Goal: Entertainment & Leisure: Consume media (video, audio)

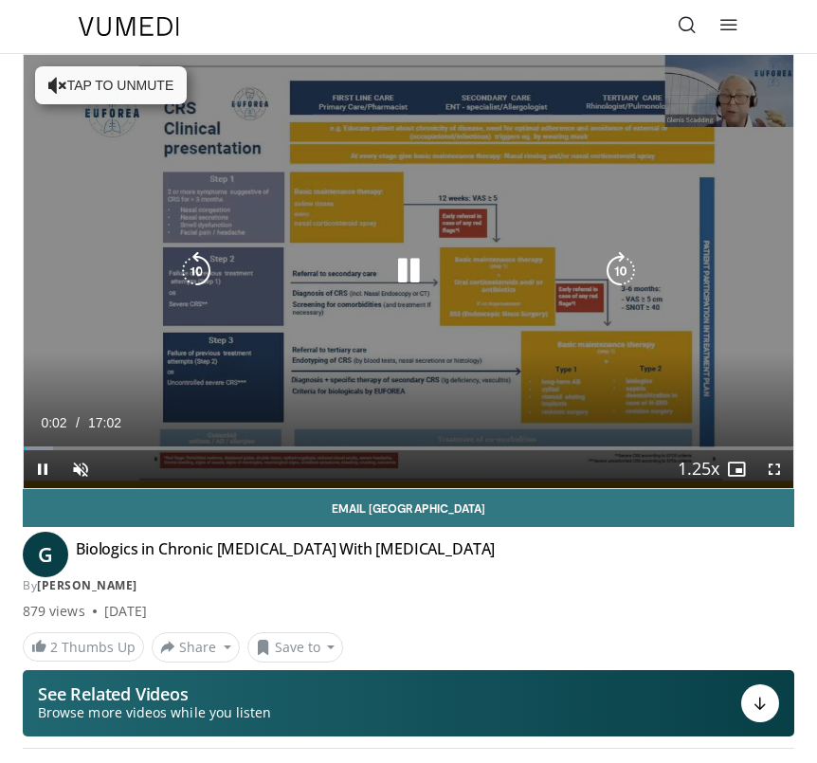
click at [96, 94] on button "Tap to unmute" at bounding box center [111, 85] width 152 height 38
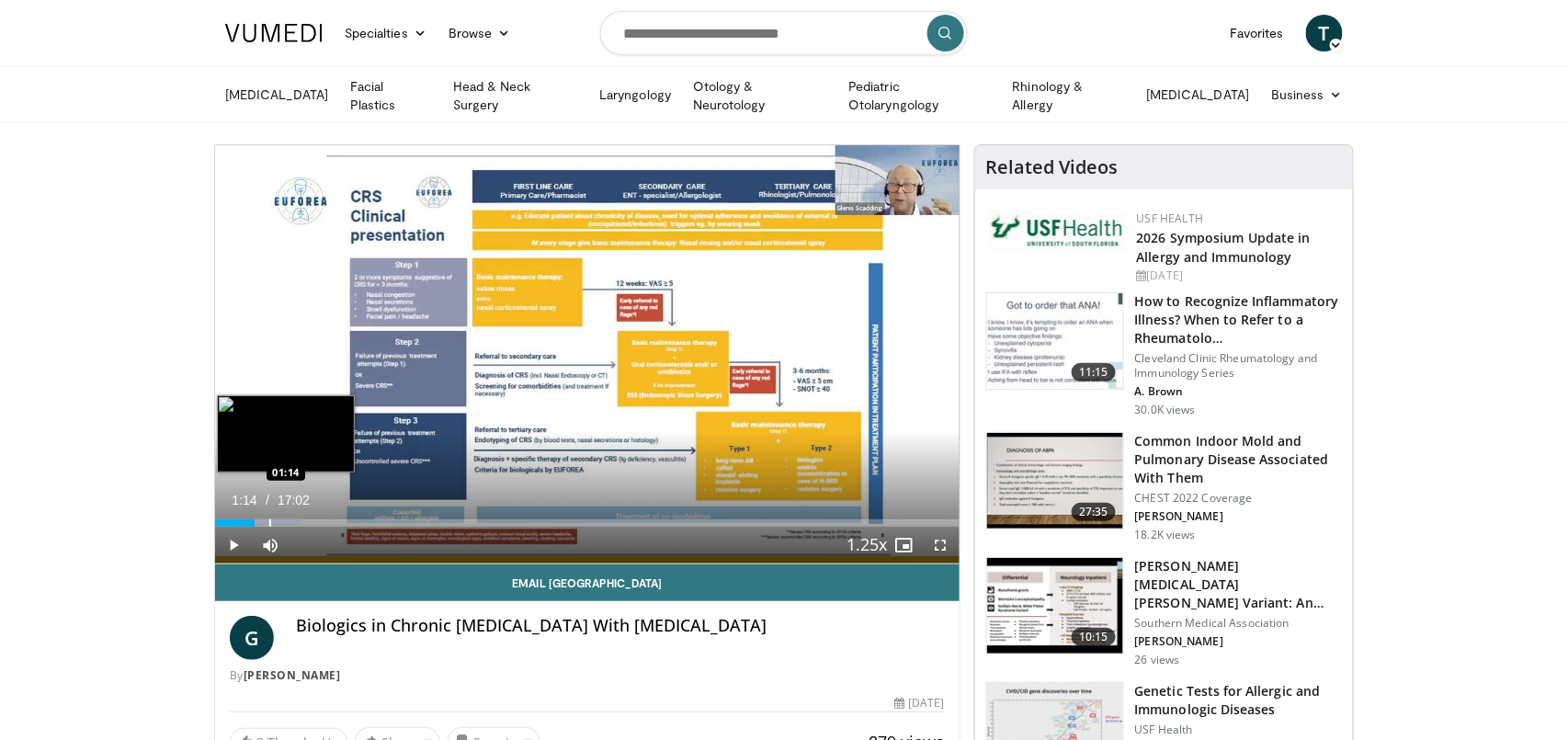
click at [269, 520] on div "Progress Bar" at bounding box center [267, 523] width 72 height 8
click at [296, 522] on div "Progress Bar" at bounding box center [297, 523] width 2 height 8
click at [321, 519] on div "Progress Bar" at bounding box center [322, 523] width 2 height 8
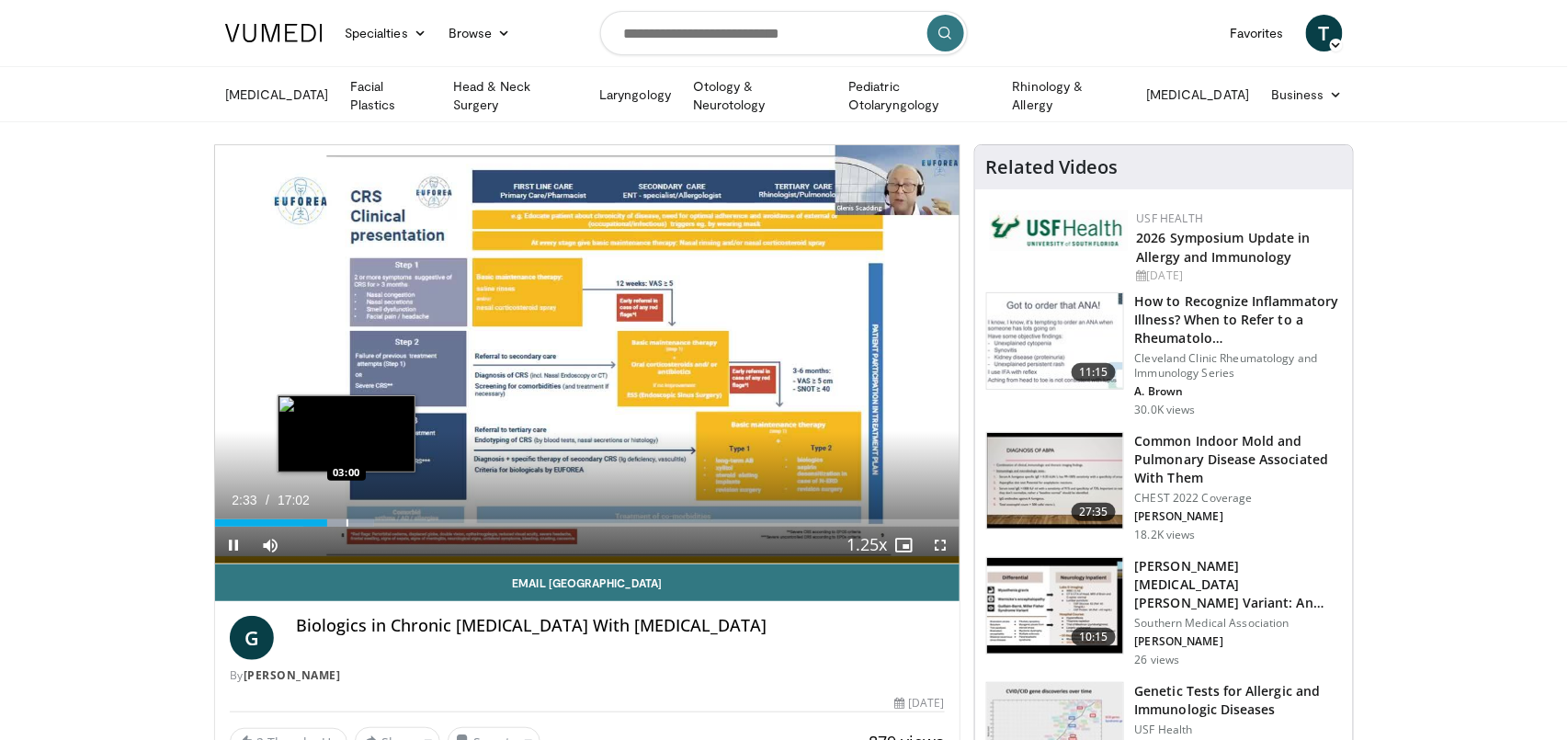
click at [346, 522] on div "Progress Bar" at bounding box center [347, 523] width 2 height 8
click at [385, 521] on div "Progress Bar" at bounding box center [386, 523] width 2 height 8
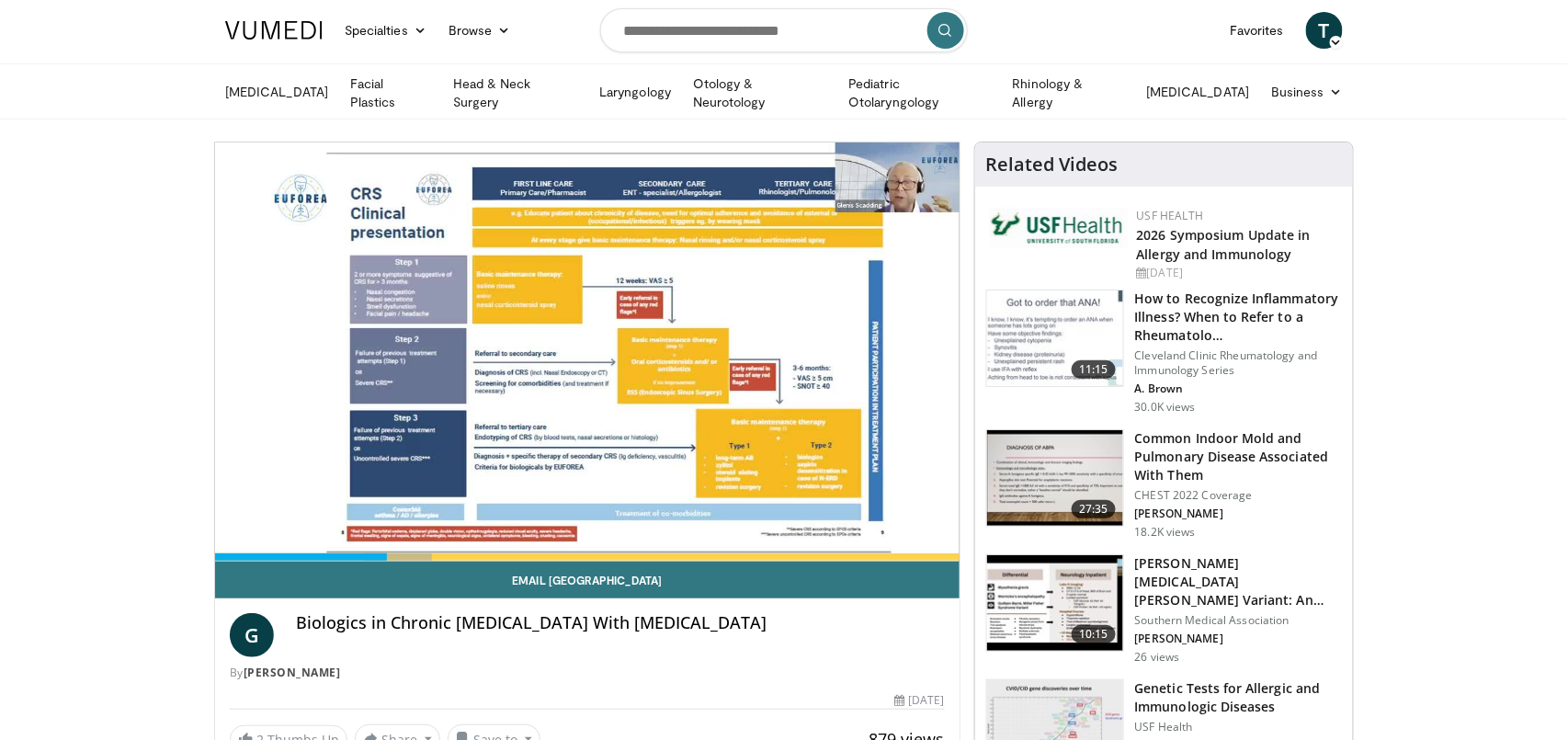
scroll to position [2, 0]
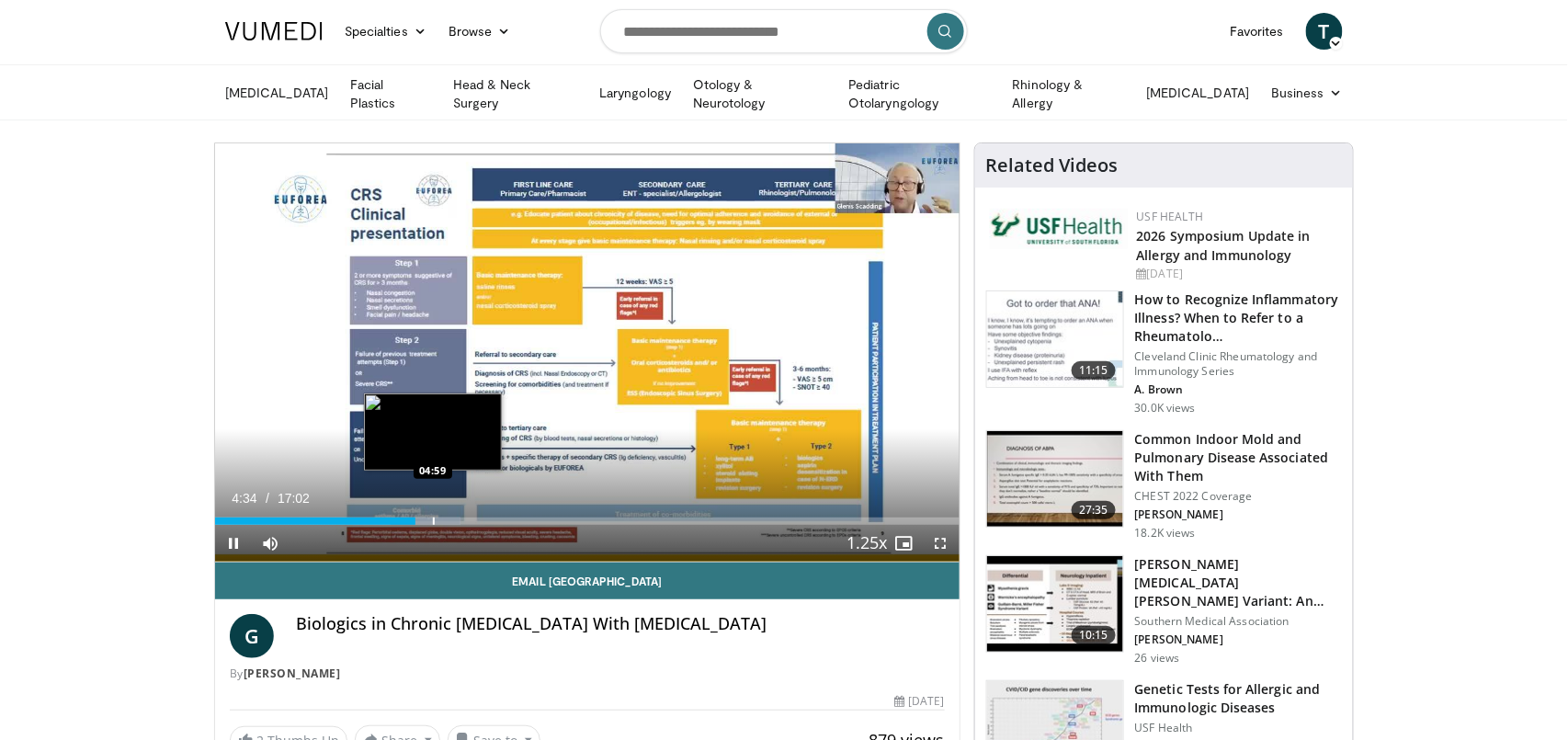
click at [433, 517] on div "Progress Bar" at bounding box center [434, 521] width 2 height 8
click at [453, 518] on div "Progress Bar" at bounding box center [454, 521] width 2 height 8
click at [479, 518] on div "Progress Bar" at bounding box center [480, 521] width 2 height 8
click at [463, 519] on div "10 seconds Tap to unmute" at bounding box center [587, 352] width 744 height 418
click at [458, 517] on div "Progress Bar" at bounding box center [459, 521] width 2 height 8
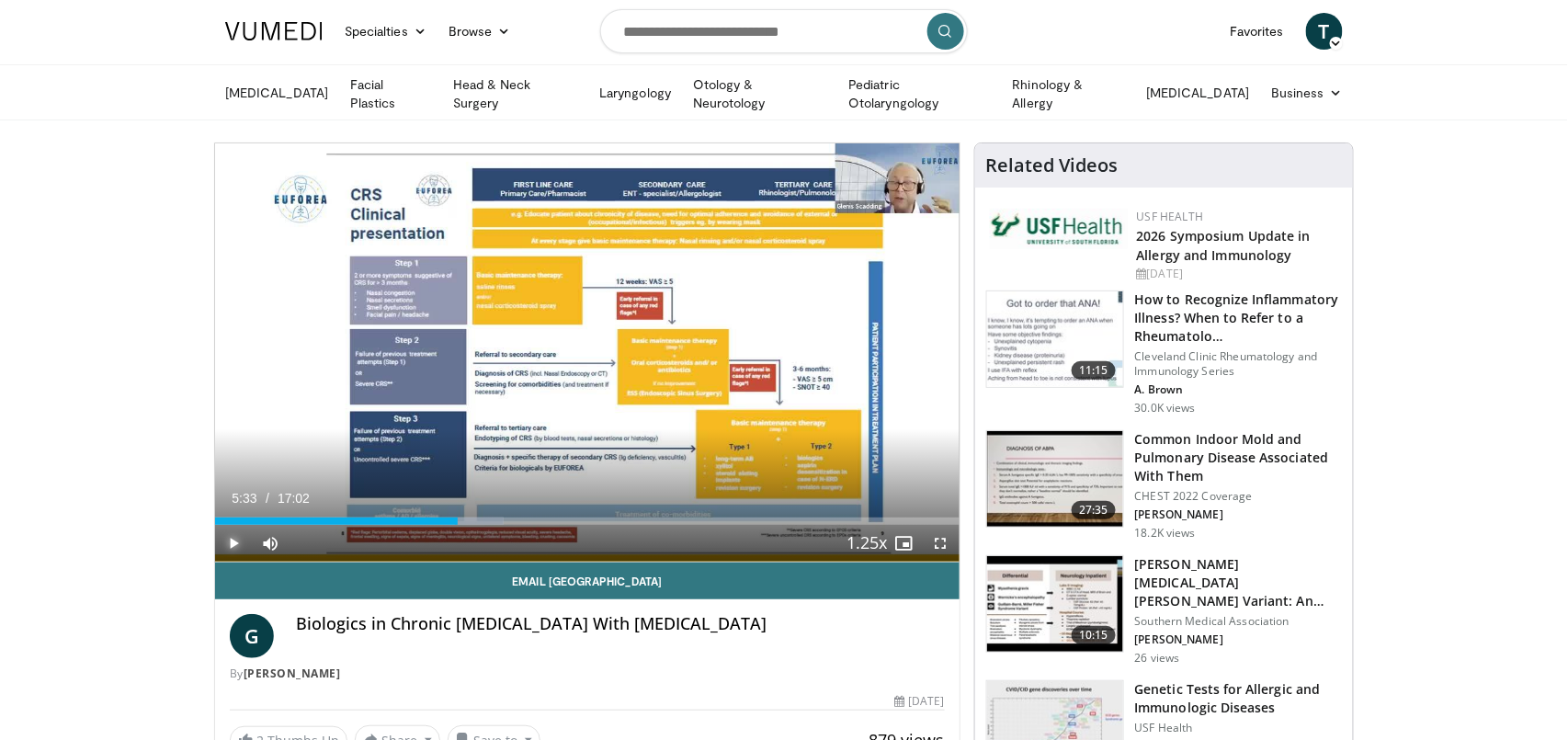
click at [234, 539] on span "Video Player" at bounding box center [234, 543] width 37 height 37
click at [503, 517] on div "Progress Bar" at bounding box center [486, 521] width 63 height 8
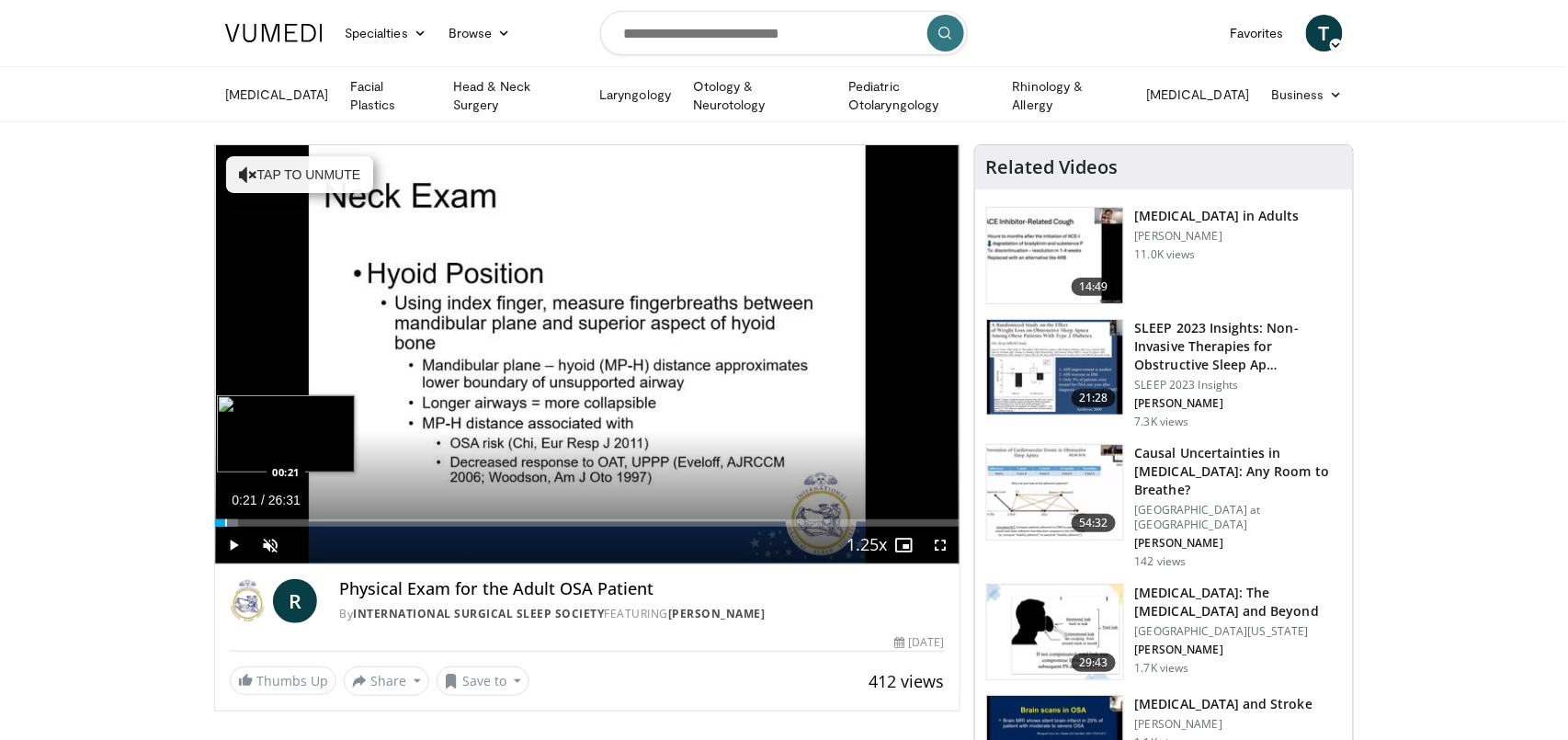
click at [225, 521] on div "Progress Bar" at bounding box center [226, 523] width 2 height 8
click at [278, 541] on span "Video Player" at bounding box center [271, 545] width 37 height 37
click at [243, 519] on div "Progress Bar" at bounding box center [244, 523] width 2 height 8
click at [262, 520] on div "Progress Bar" at bounding box center [263, 523] width 2 height 8
click at [282, 519] on div "Progress Bar" at bounding box center [283, 523] width 2 height 8
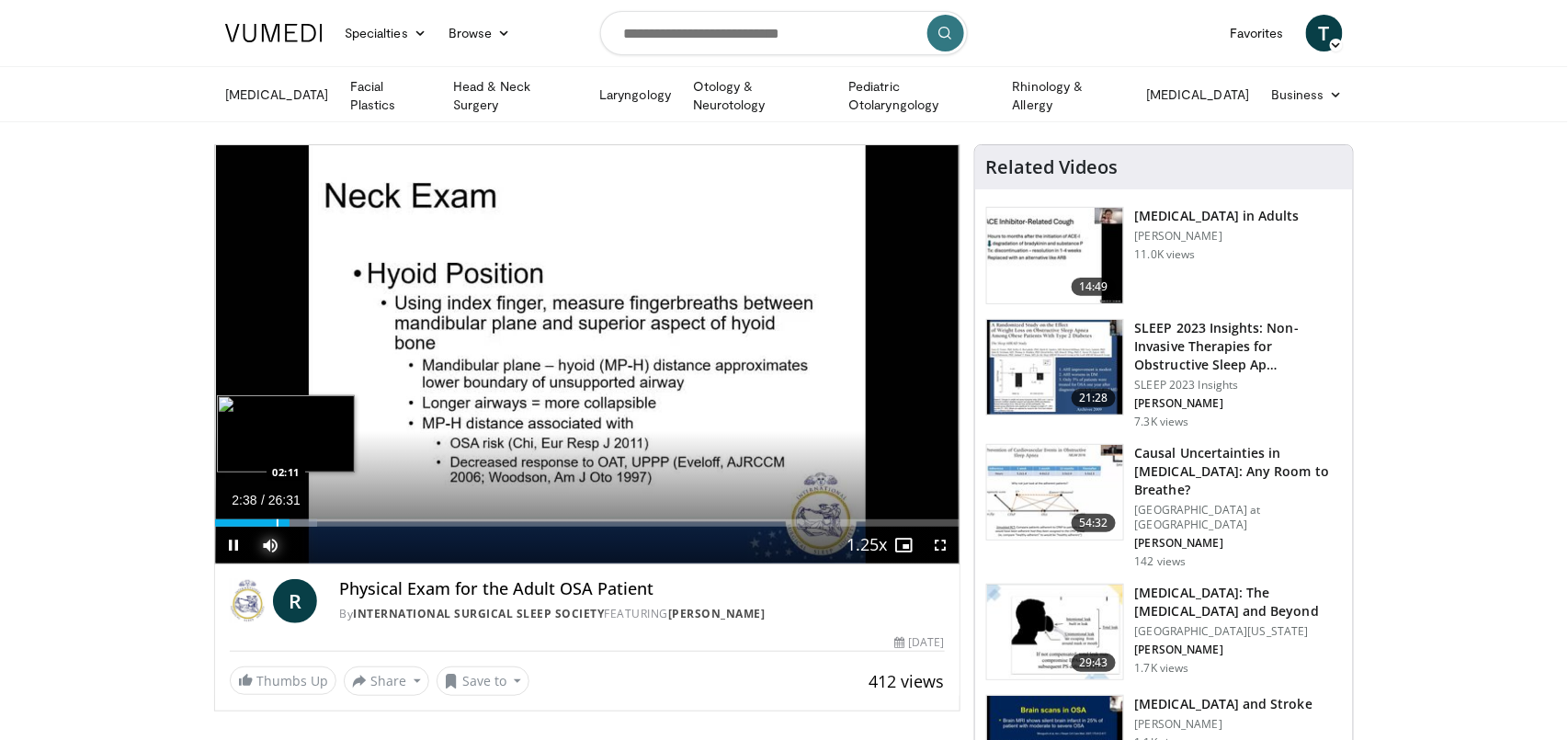
click at [277, 520] on div "Progress Bar" at bounding box center [278, 523] width 2 height 8
click at [270, 520] on div "Progress Bar" at bounding box center [271, 523] width 2 height 8
click at [943, 543] on span "Video Player" at bounding box center [941, 545] width 37 height 37
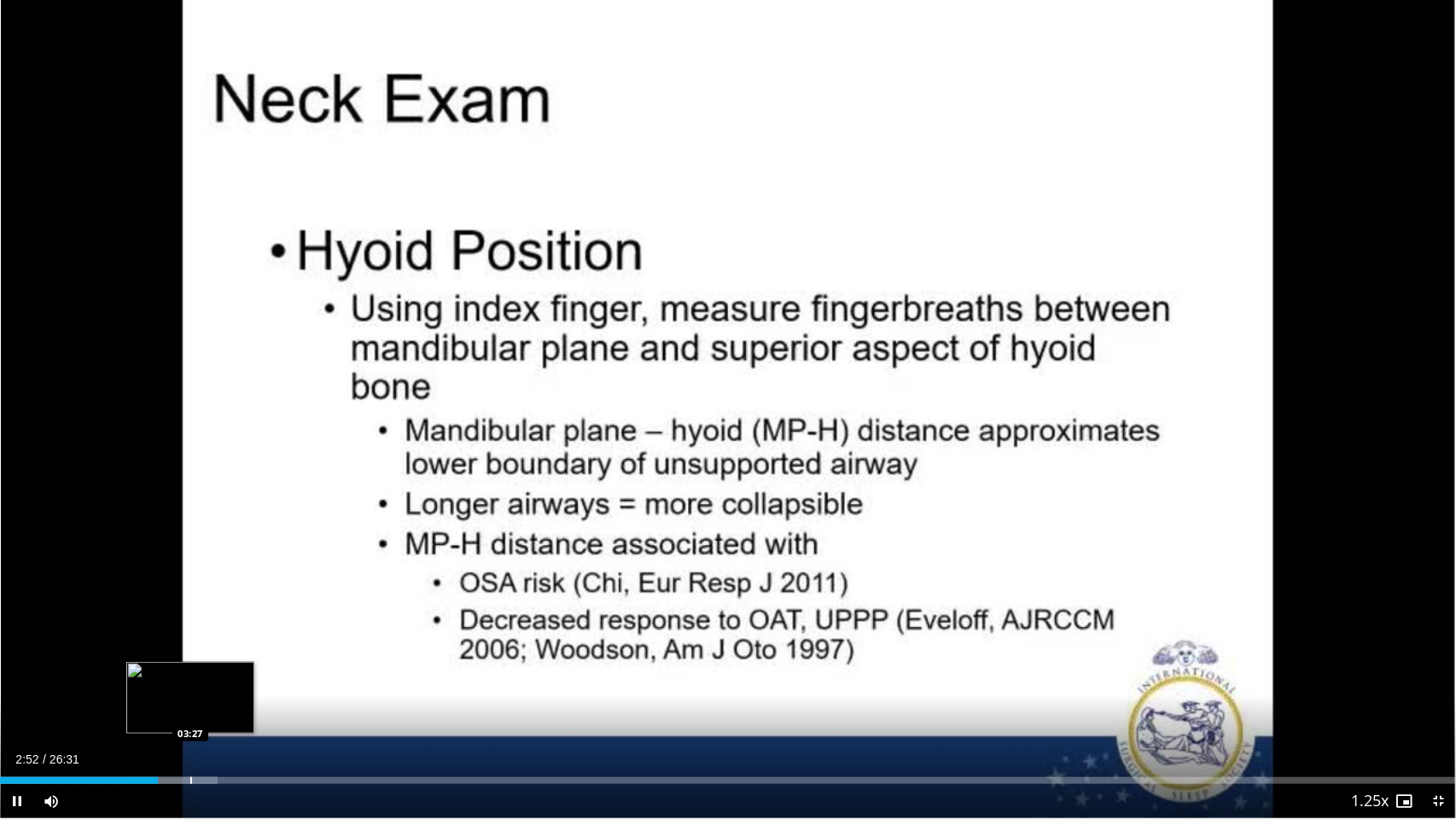
click at [190, 687] on div "Progress Bar" at bounding box center [191, 781] width 2 height 7
click at [225, 687] on div "Progress Bar" at bounding box center [223, 781] width 85 height 7
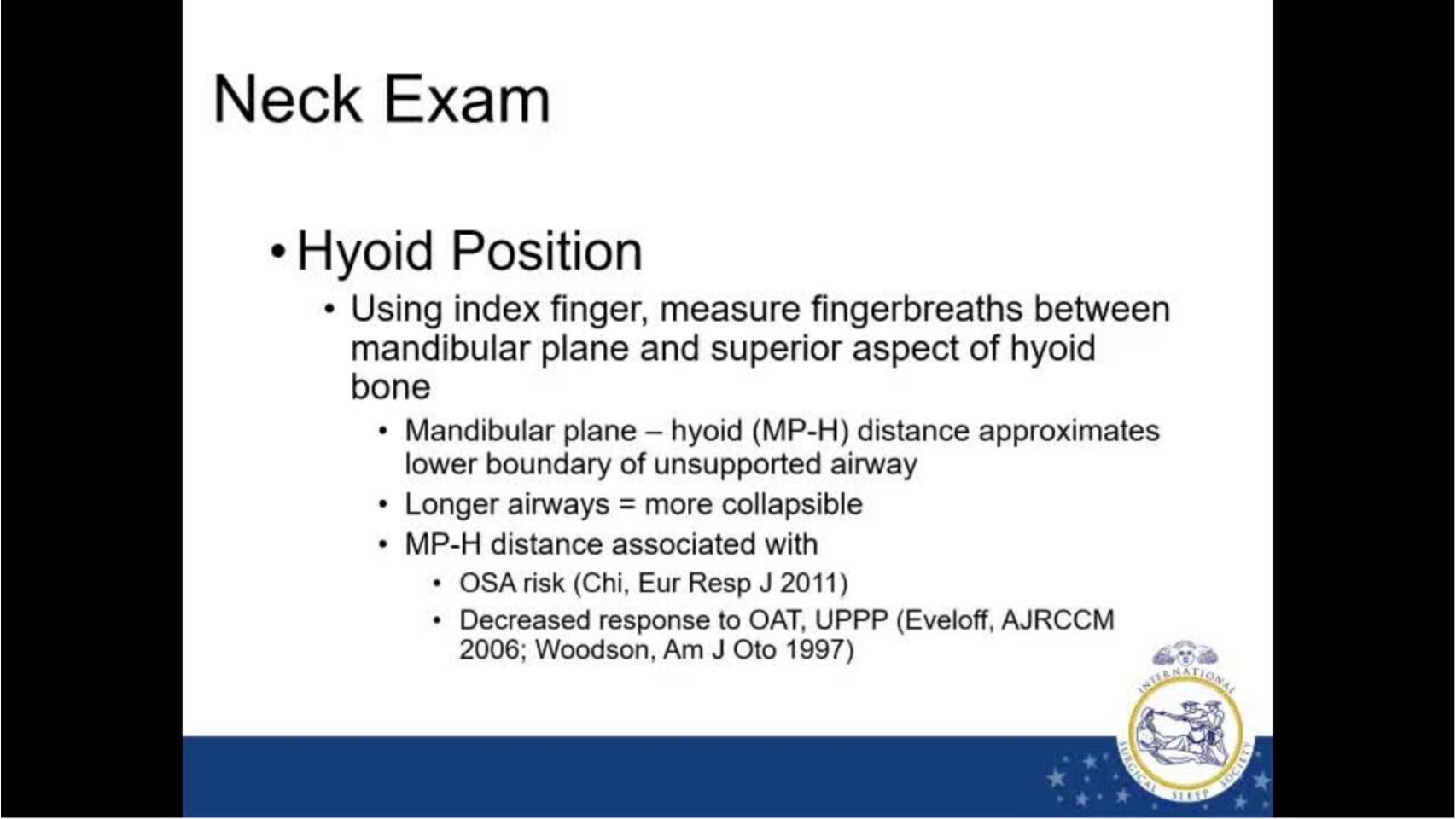
click at [258, 687] on video-js "**********" at bounding box center [728, 409] width 1456 height 819
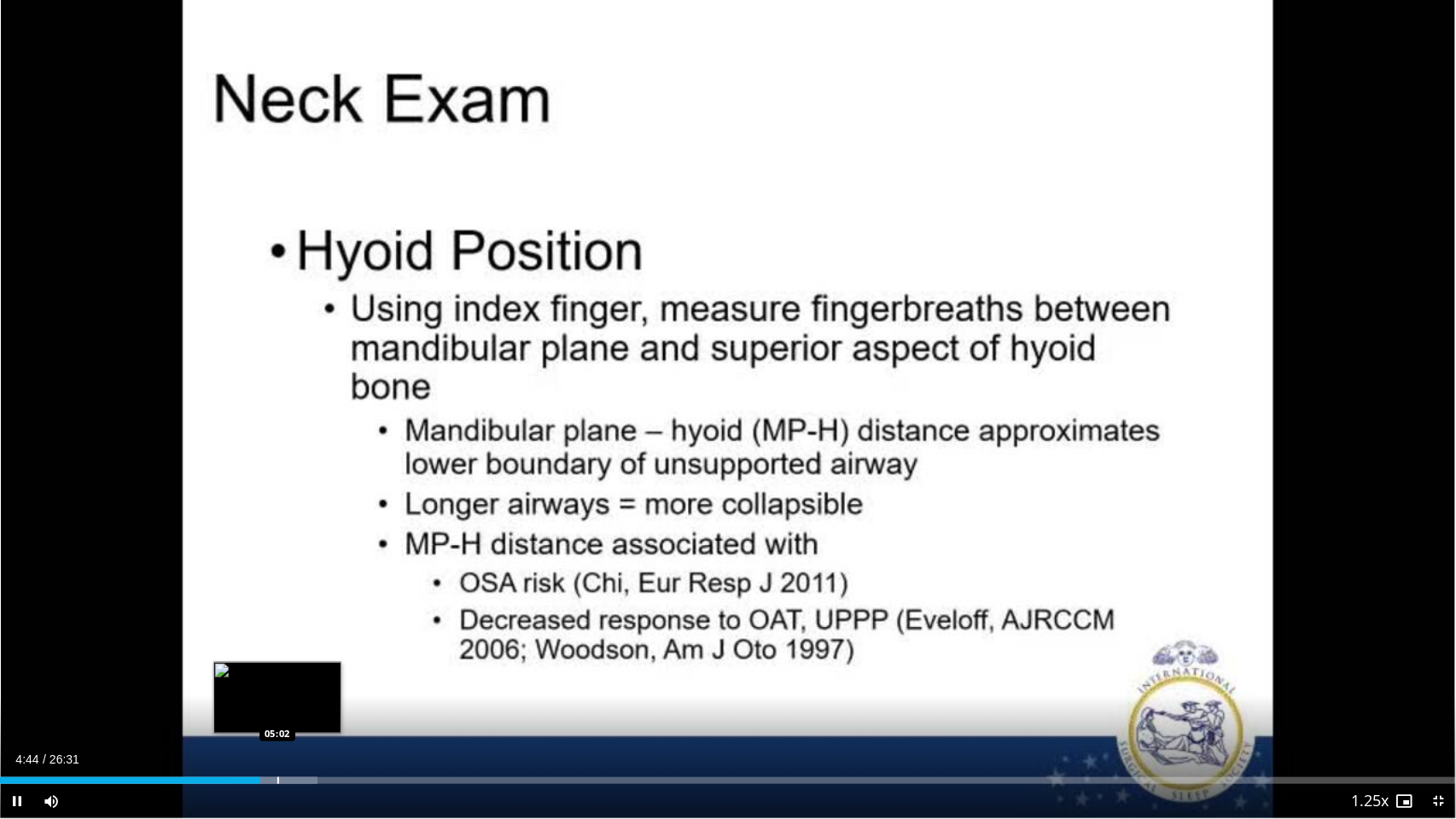
click at [278, 687] on div "Progress Bar" at bounding box center [278, 781] width 2 height 7
click at [301, 687] on div "Progress Bar" at bounding box center [293, 781] width 86 height 7
click at [323, 687] on div "Progress Bar" at bounding box center [324, 781] width 2 height 7
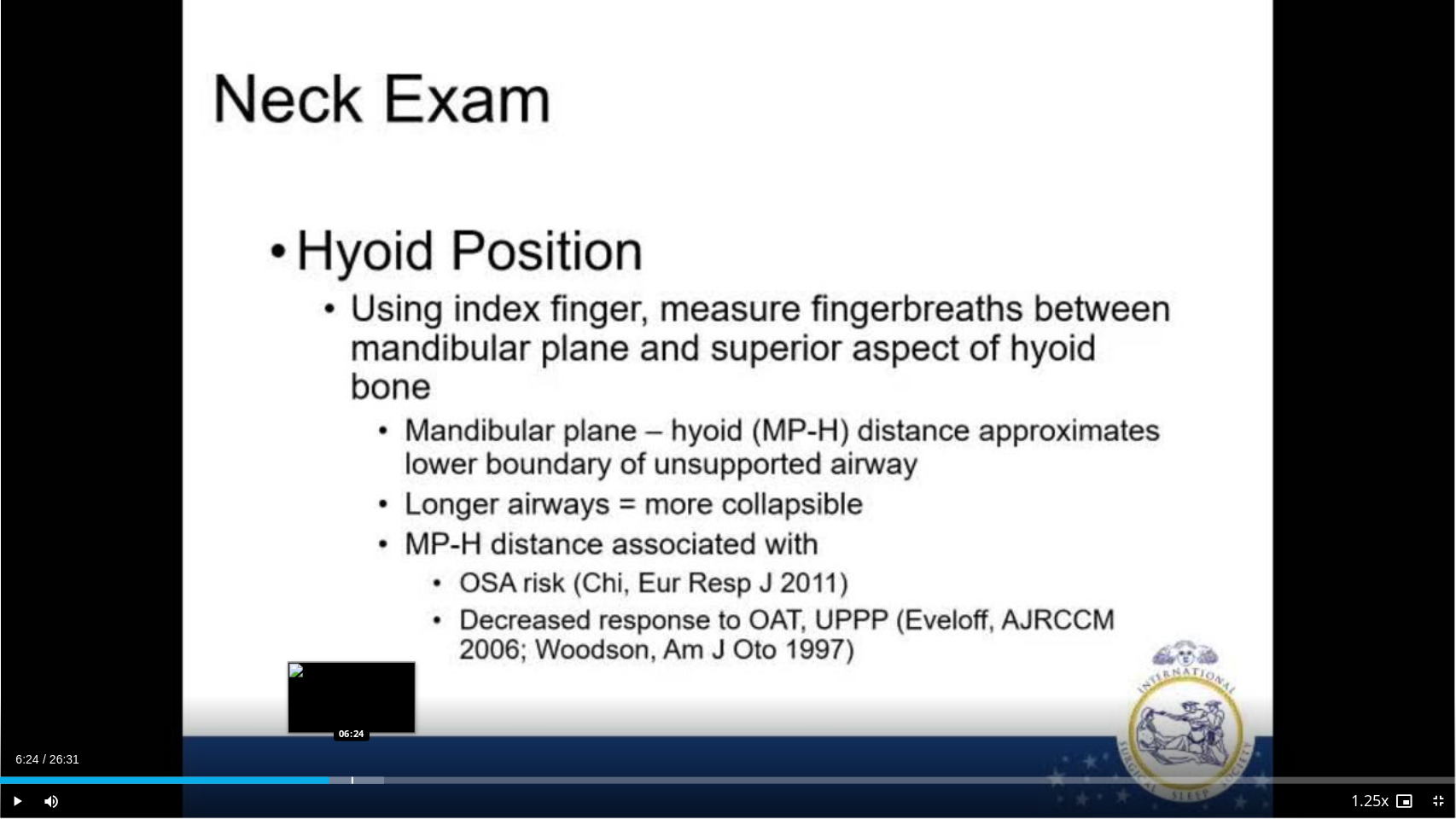
click at [351, 687] on div "Progress Bar" at bounding box center [352, 781] width 2 height 7
click at [378, 687] on div "Progress Bar" at bounding box center [379, 781] width 2 height 7
click at [404, 687] on div "Progress Bar" at bounding box center [405, 781] width 2 height 7
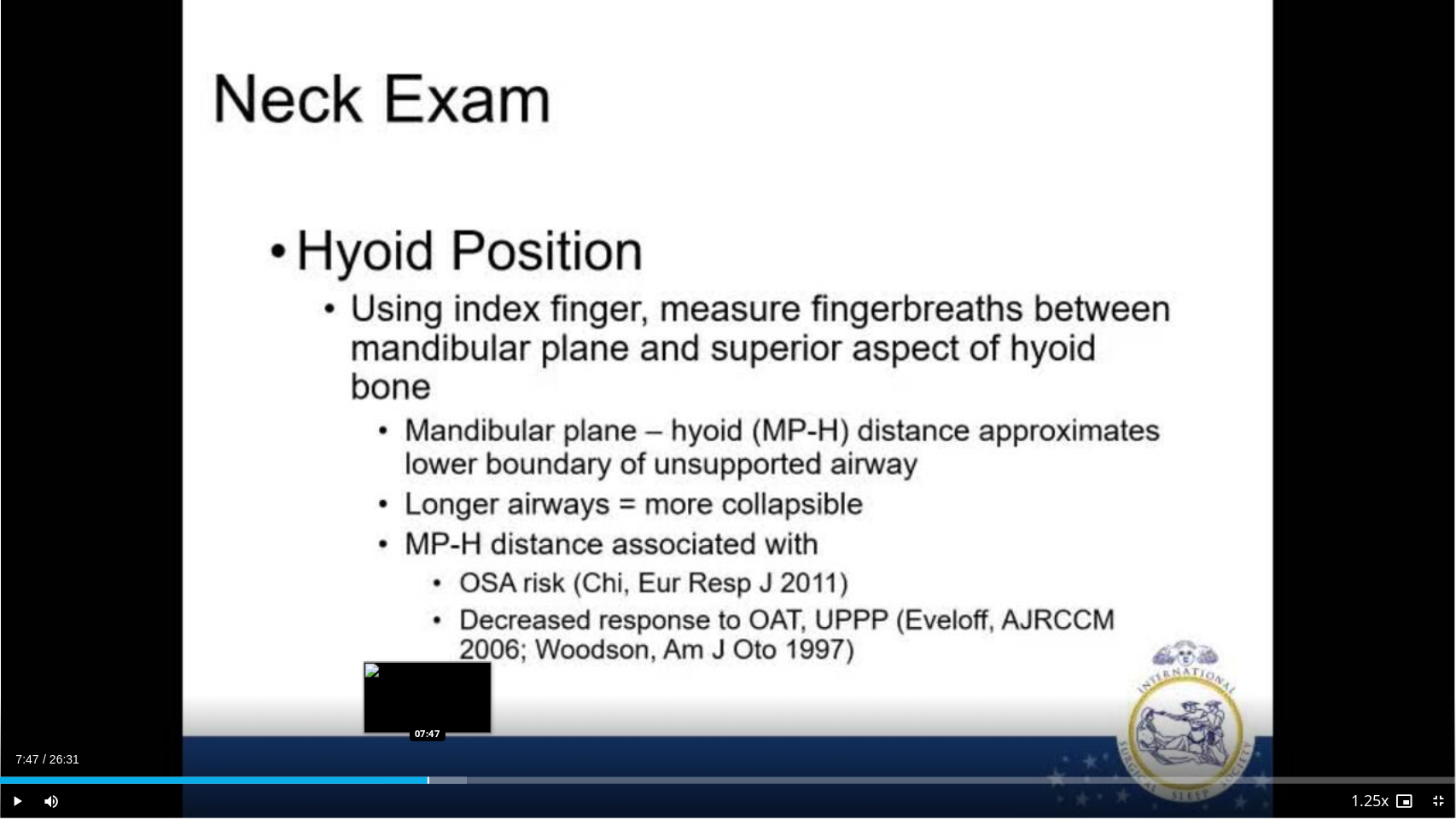
click at [428, 687] on div "Progress Bar" at bounding box center [429, 781] width 2 height 7
click at [457, 687] on div "Progress Bar" at bounding box center [458, 781] width 2 height 7
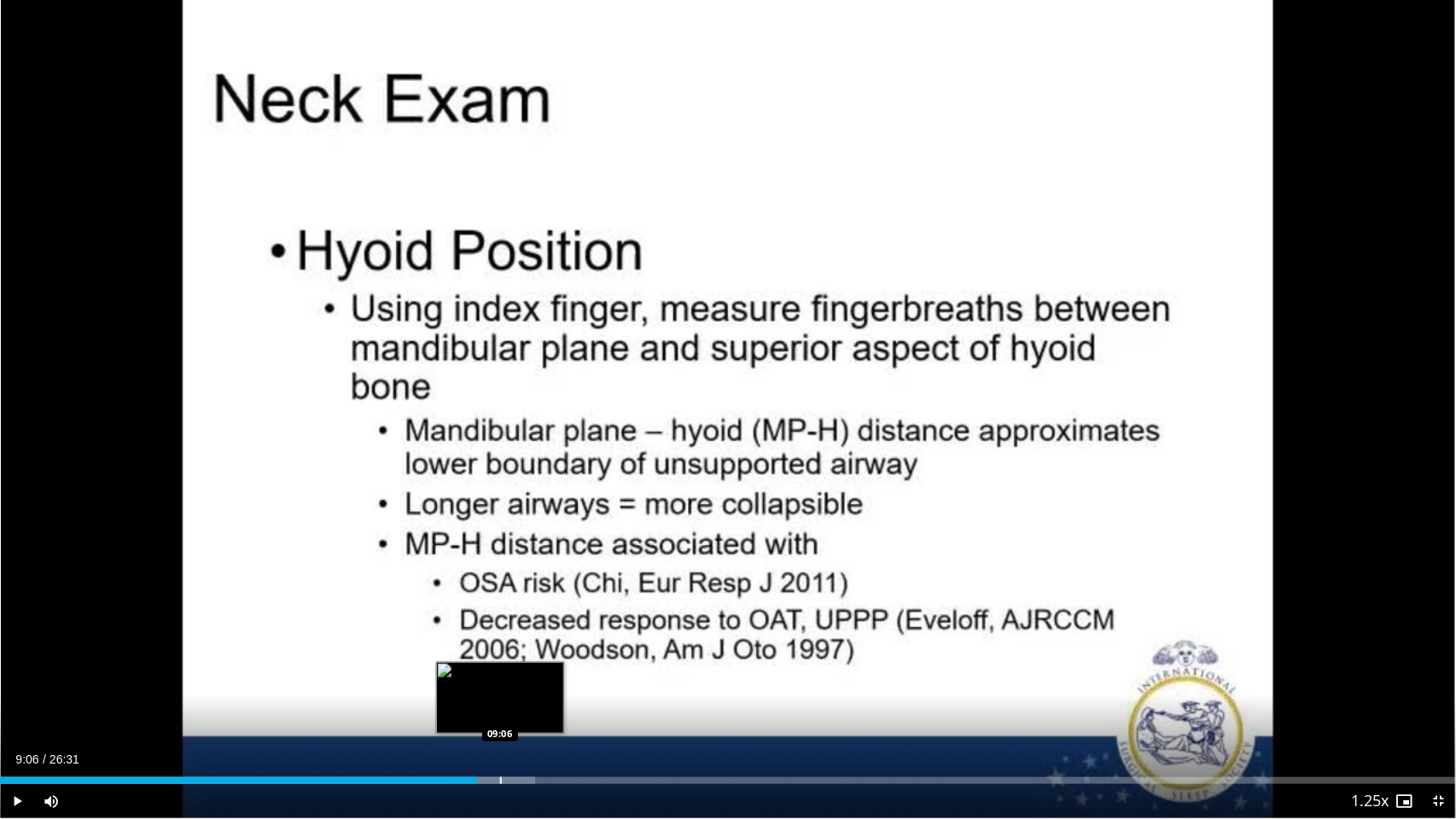
click at [499, 687] on div "Progress Bar" at bounding box center [492, 781] width 86 height 7
click at [547, 687] on div "Progress Bar" at bounding box center [548, 781] width 2 height 7
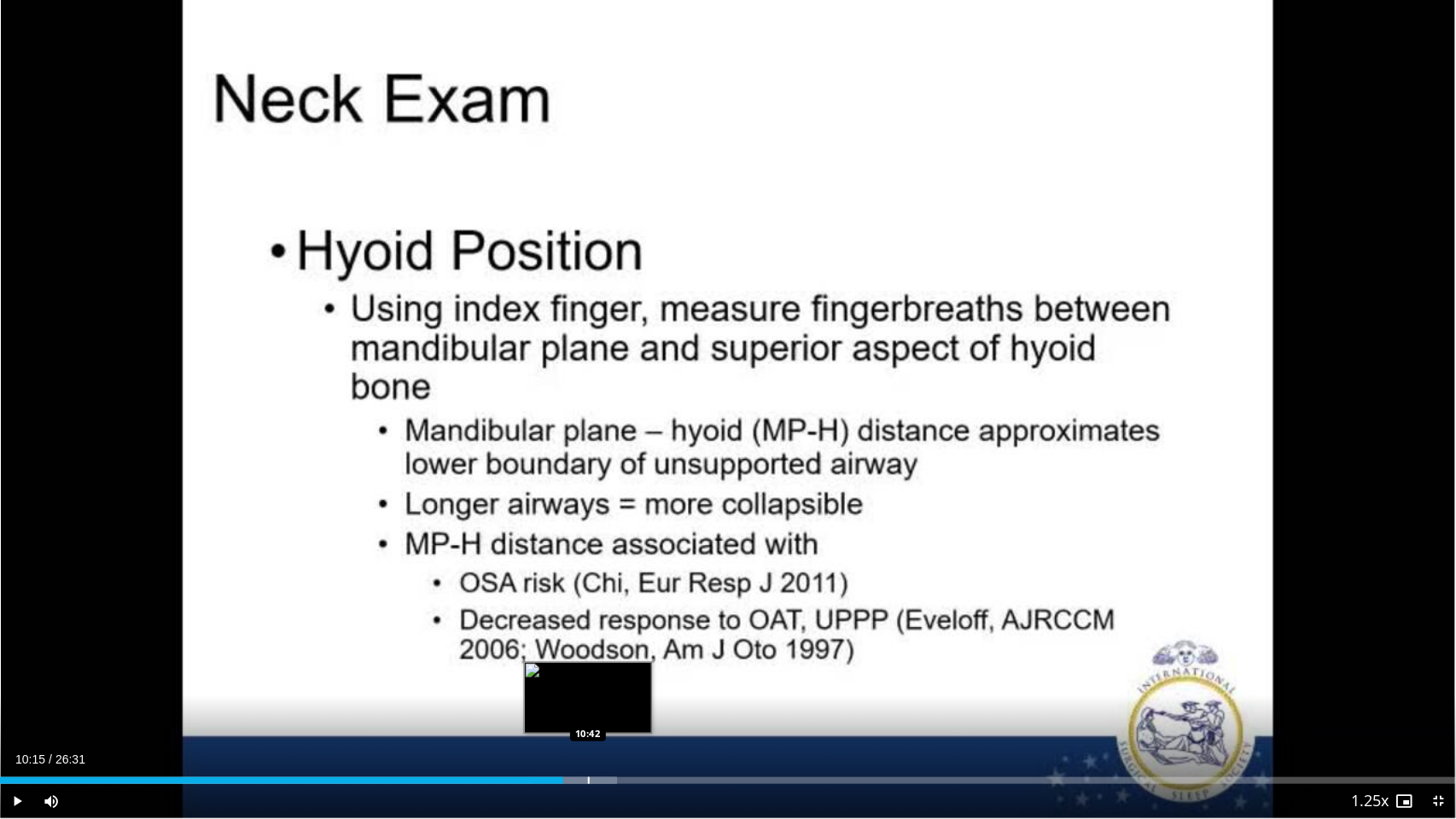
click at [588, 687] on div "Progress Bar" at bounding box center [589, 781] width 2 height 7
click at [621, 687] on div "Progress Bar" at bounding box center [622, 781] width 2 height 7
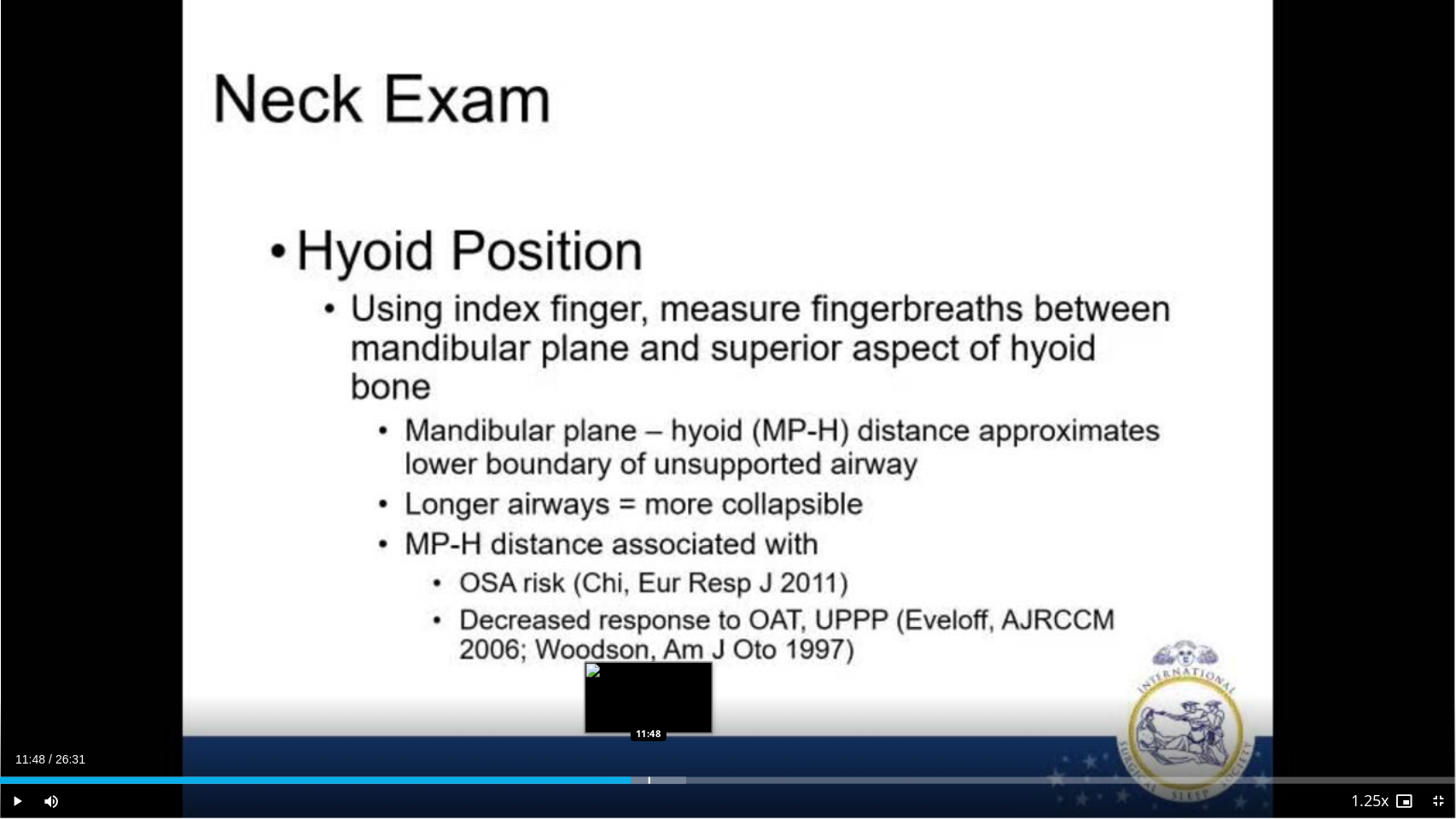
click at [648, 687] on div "Progress Bar" at bounding box center [642, 781] width 88 height 7
click at [692, 687] on div "Progress Bar" at bounding box center [693, 781] width 2 height 7
drag, startPoint x: 688, startPoint y: 780, endPoint x: 603, endPoint y: 790, distance: 85.6
click at [688, 687] on div "12:41" at bounding box center [349, 781] width 697 height 7
click at [15, 687] on video-js "**********" at bounding box center [728, 409] width 1456 height 819
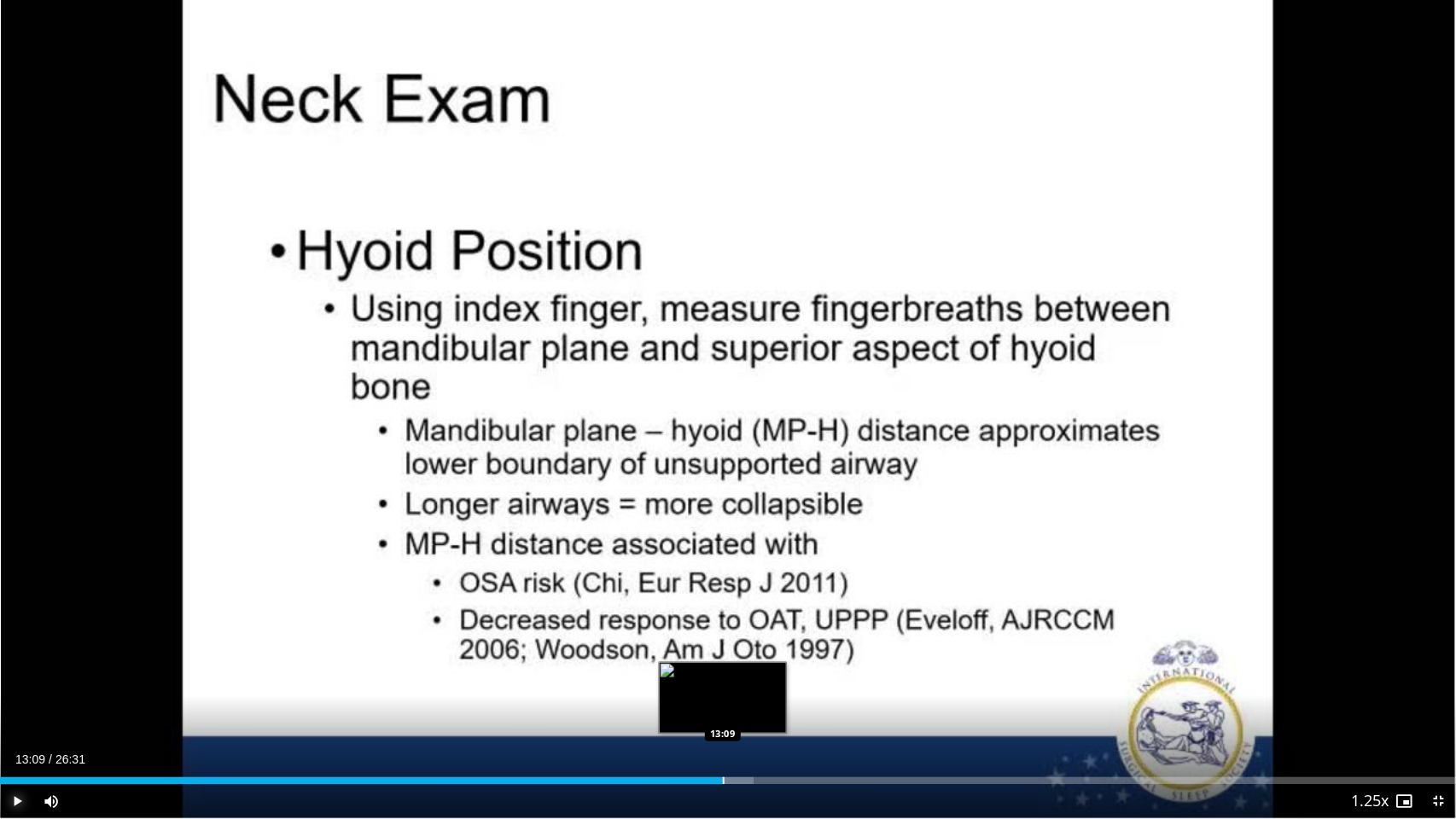
click at [723, 687] on div "Progress Bar" at bounding box center [723, 781] width 2 height 7
click at [745, 687] on div "Progress Bar" at bounding box center [746, 781] width 2 height 7
click at [769, 687] on div "Progress Bar" at bounding box center [769, 781] width 2 height 7
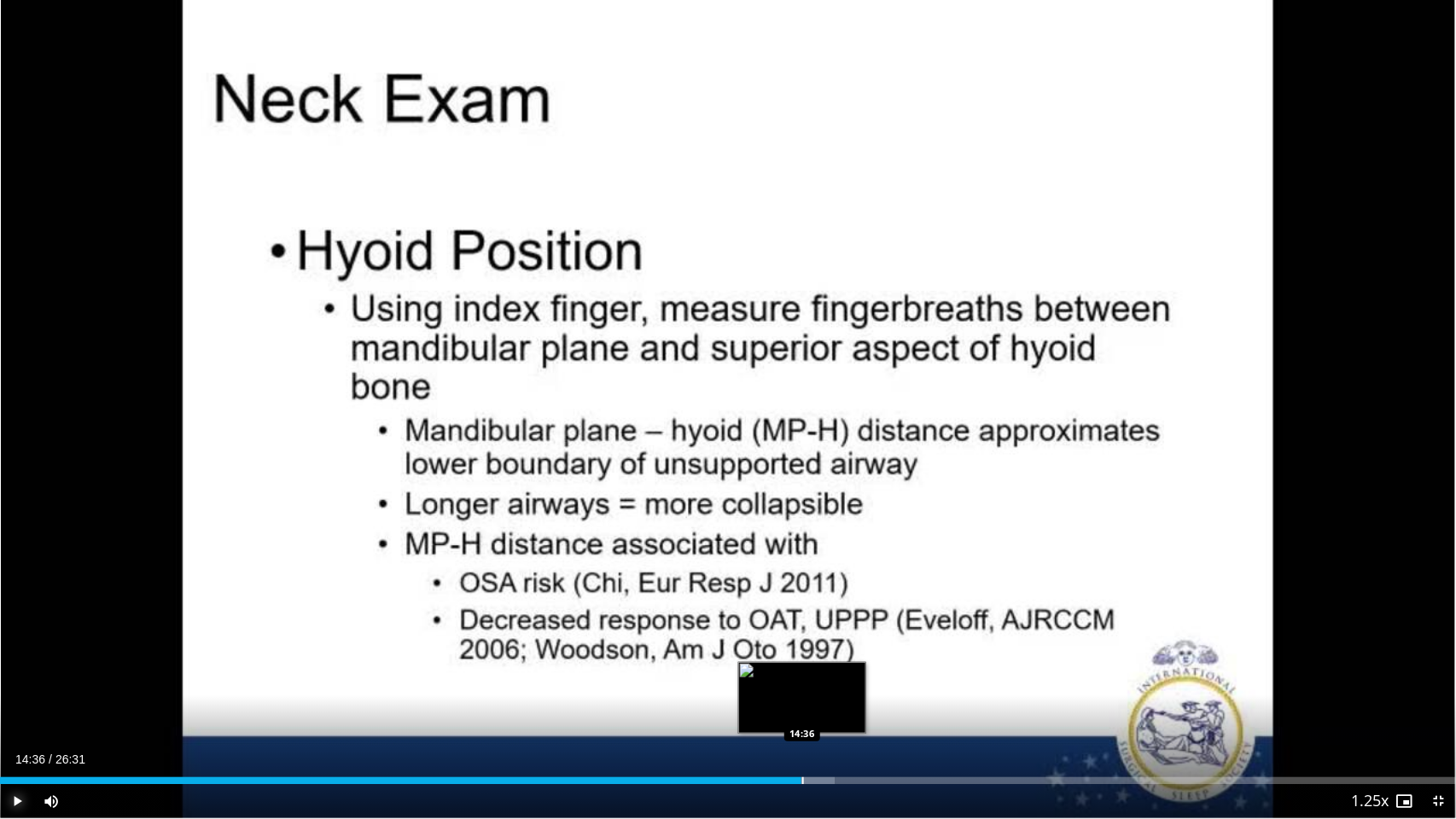
click at [801, 687] on div "Loaded : 57.35% 14:36 14:36" at bounding box center [728, 781] width 1456 height 7
click at [835, 687] on div "Progress Bar" at bounding box center [836, 781] width 2 height 7
click at [861, 687] on div "Loaded : 61.58% 15:41 15:41" at bounding box center [728, 781] width 1456 height 7
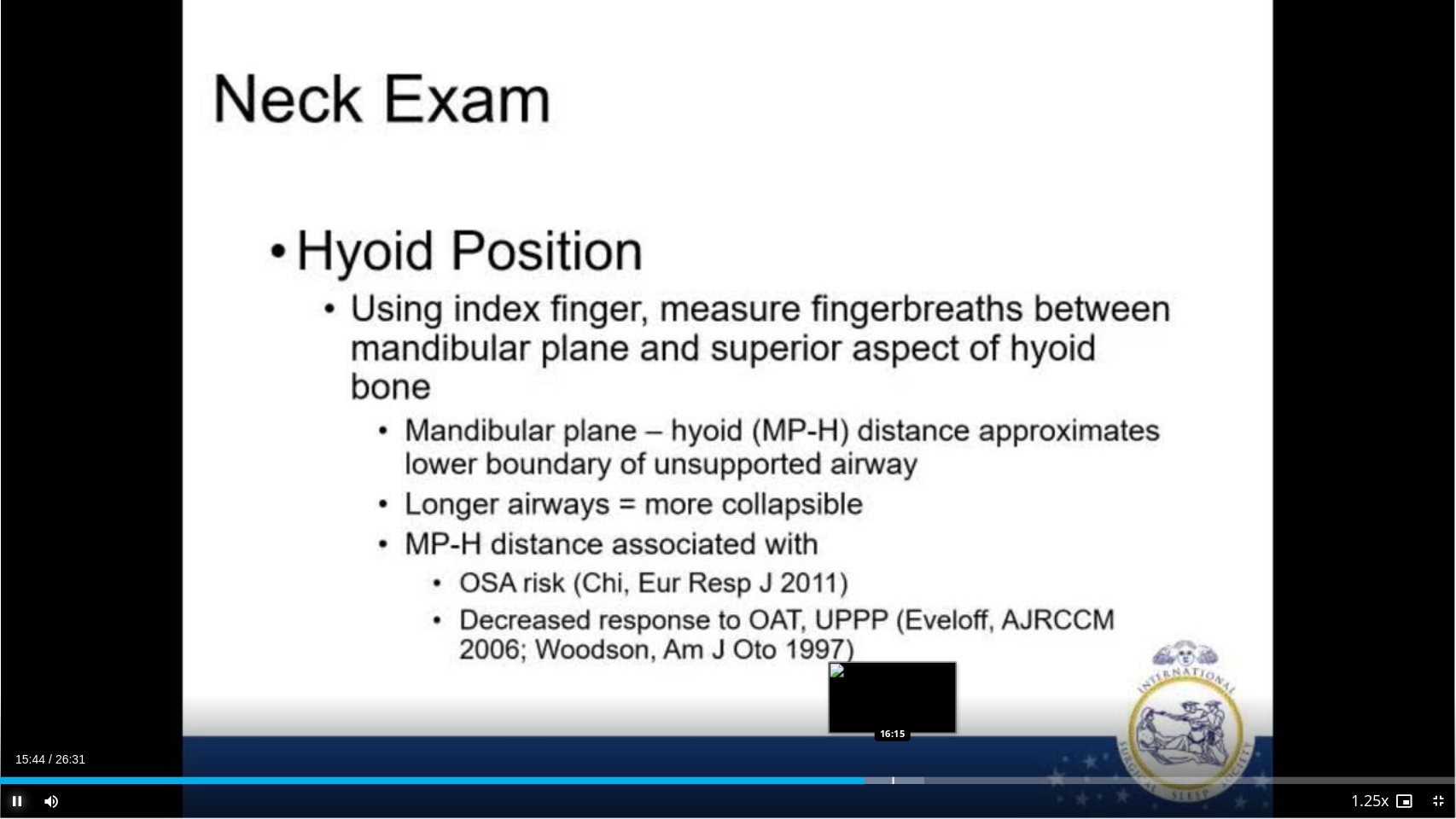
click at [893, 687] on div "Progress Bar" at bounding box center [894, 781] width 2 height 7
click at [932, 687] on div "Loaded : 66.08% 16:30 16:58" at bounding box center [728, 781] width 1456 height 7
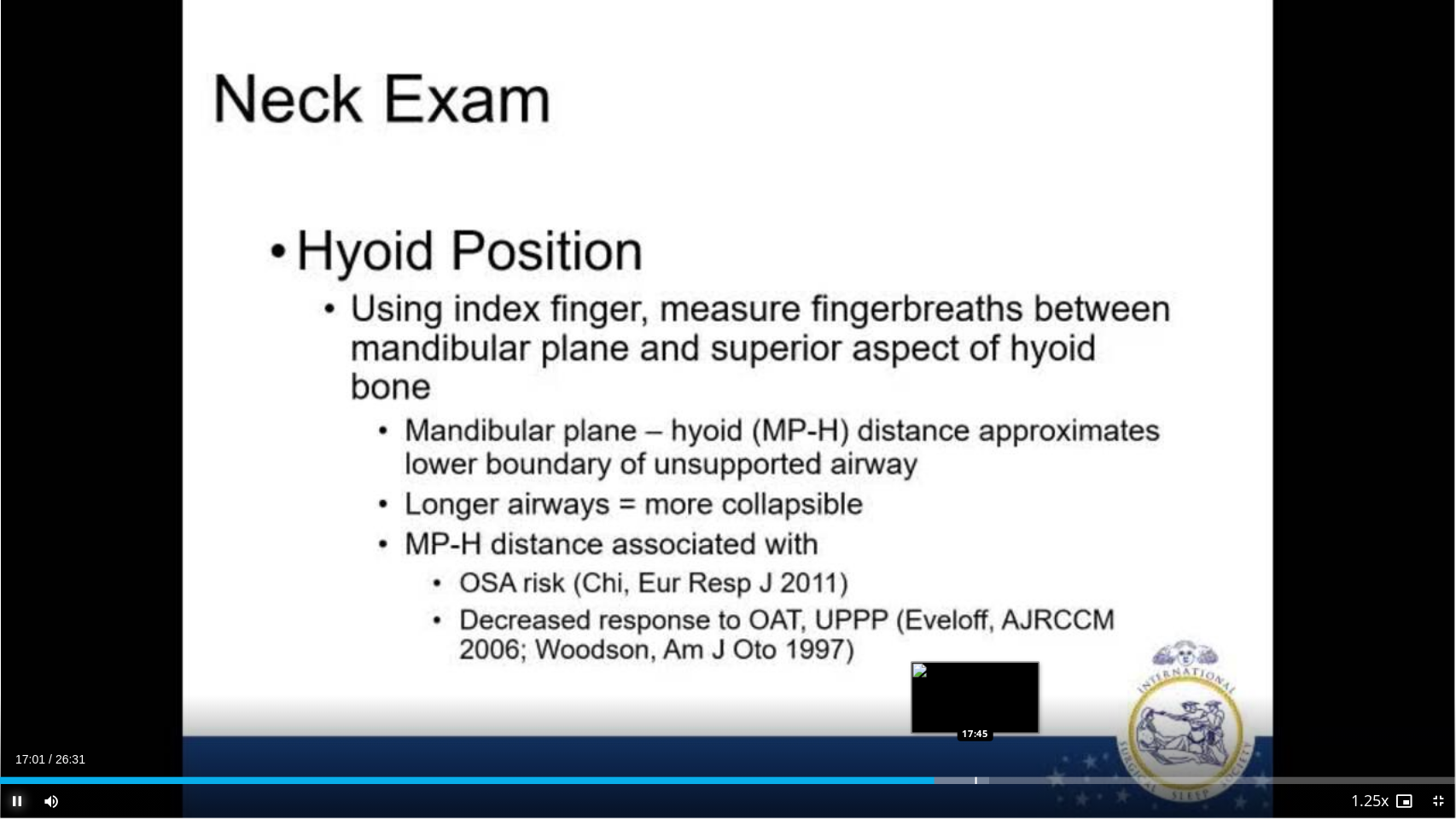
click at [976, 687] on div "Progress Bar" at bounding box center [977, 781] width 2 height 7
click at [1006, 687] on div "Loaded : 71.06% 18:19 18:19" at bounding box center [728, 781] width 1456 height 7
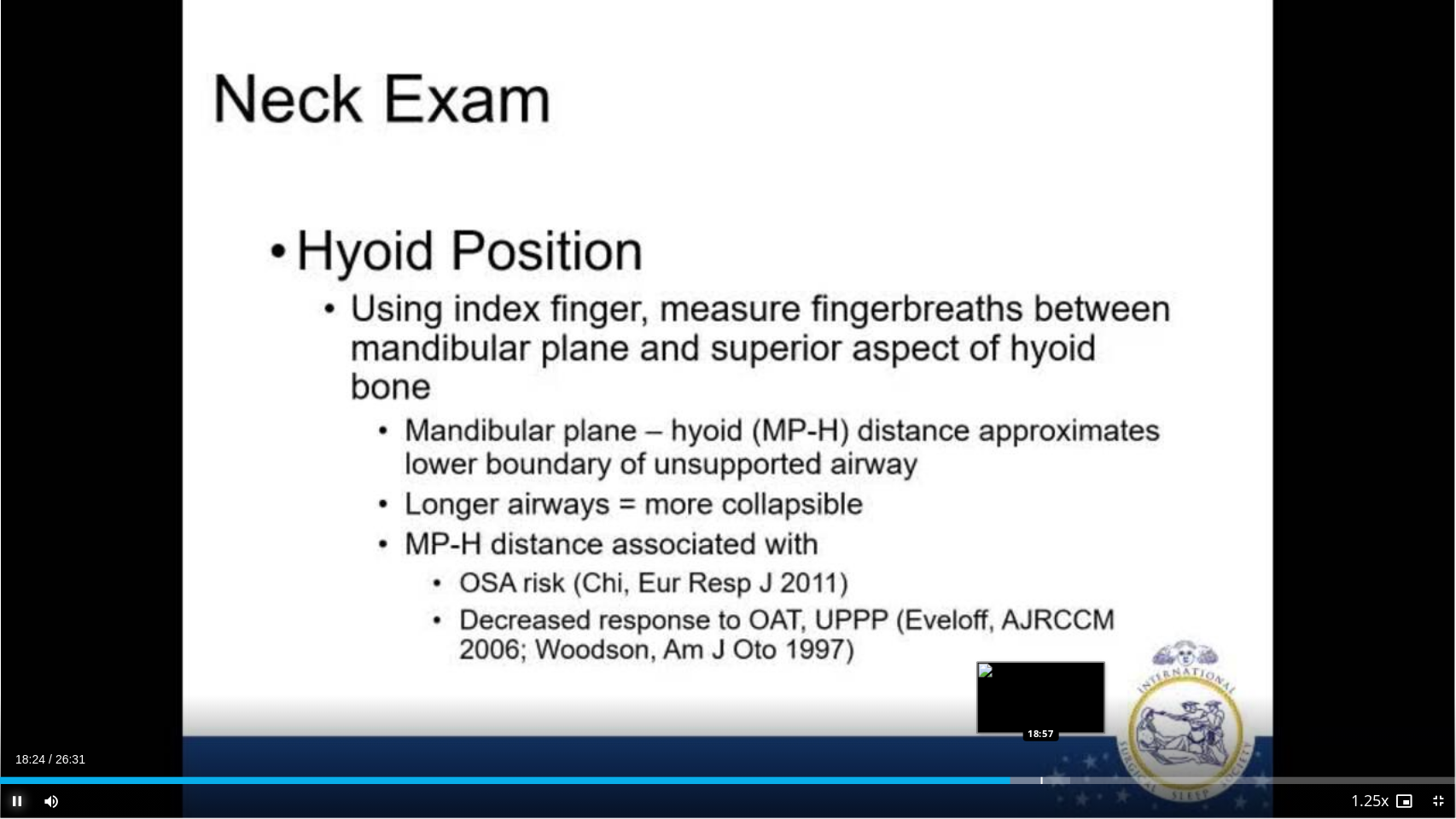
click at [1041, 687] on div "Loaded : 73.52% 18:24 18:57" at bounding box center [728, 781] width 1456 height 7
click at [1070, 687] on div "Progress Bar" at bounding box center [1071, 781] width 2 height 7
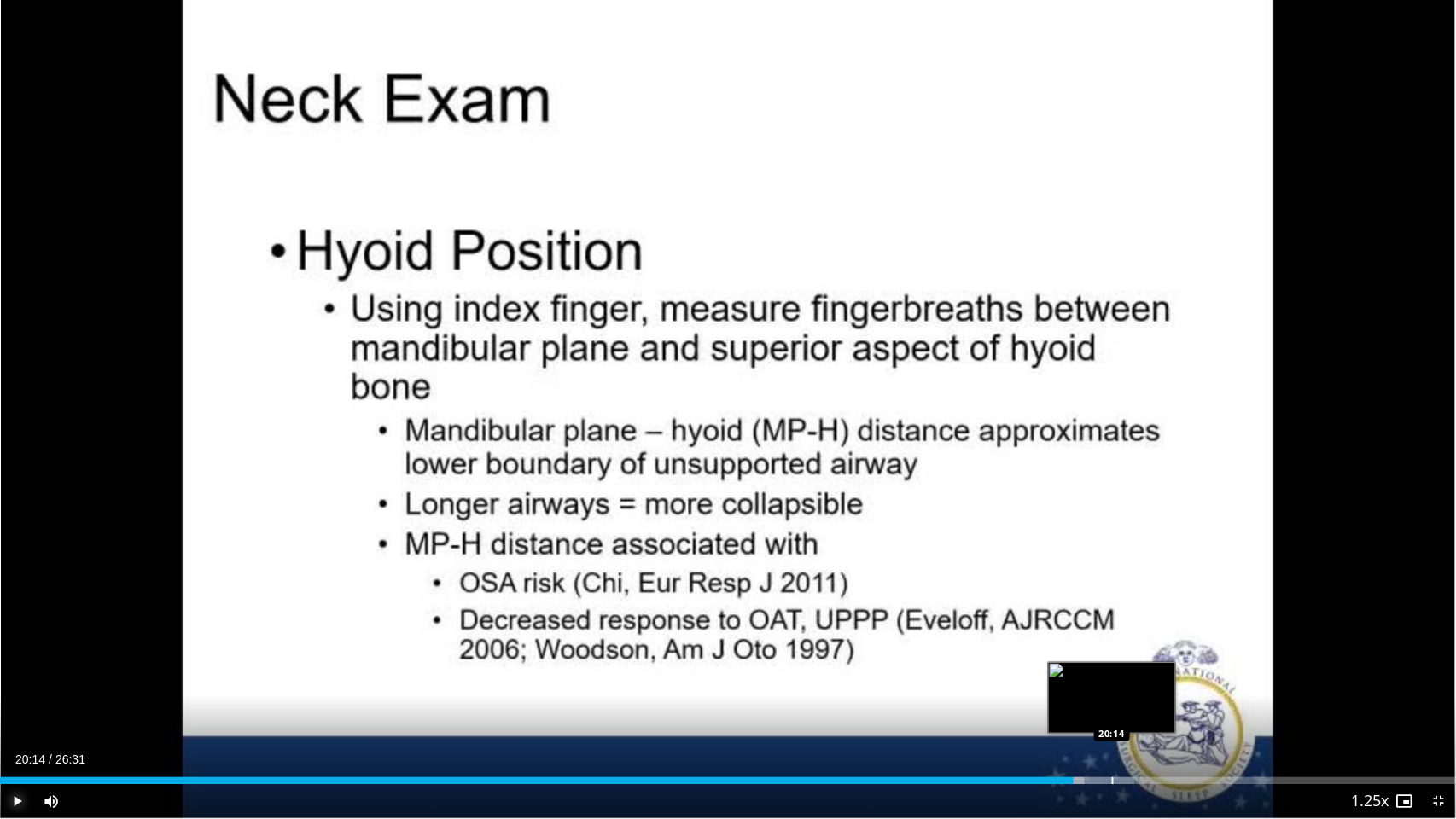
click at [1111, 687] on div "Progress Bar" at bounding box center [1109, 781] width 50 height 7
click at [1141, 687] on div "Loaded : 80.41% 20:16 20:47" at bounding box center [728, 781] width 1456 height 7
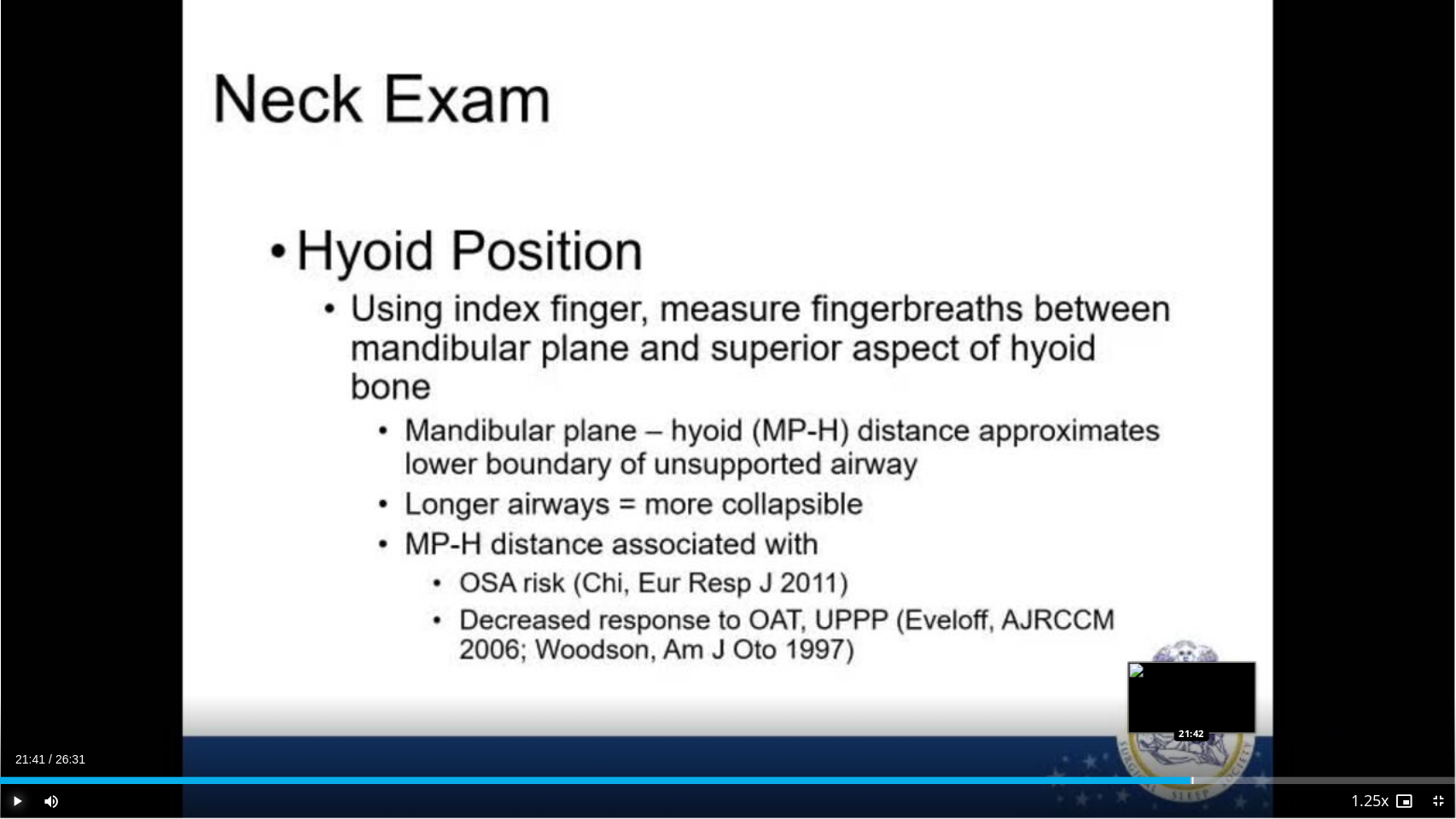
click at [1191, 687] on div "Progress Bar" at bounding box center [1185, 781] width 83 height 7
click at [1238, 687] on div "Progress Bar" at bounding box center [1239, 781] width 2 height 7
click at [1284, 687] on div "Progress Bar" at bounding box center [1285, 781] width 2 height 7
click at [21, 687] on span "Video Player" at bounding box center [17, 802] width 34 height 34
